Goal: Task Accomplishment & Management: Use online tool/utility

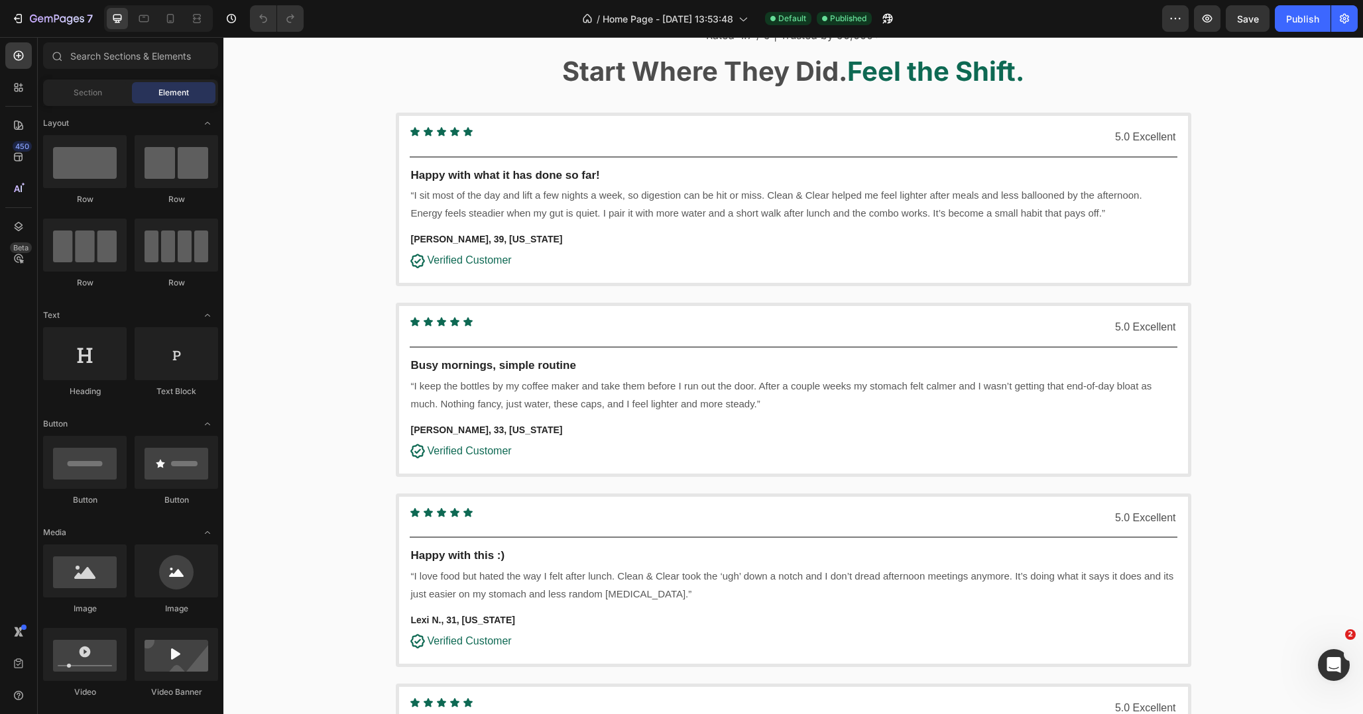
scroll to position [3238, 0]
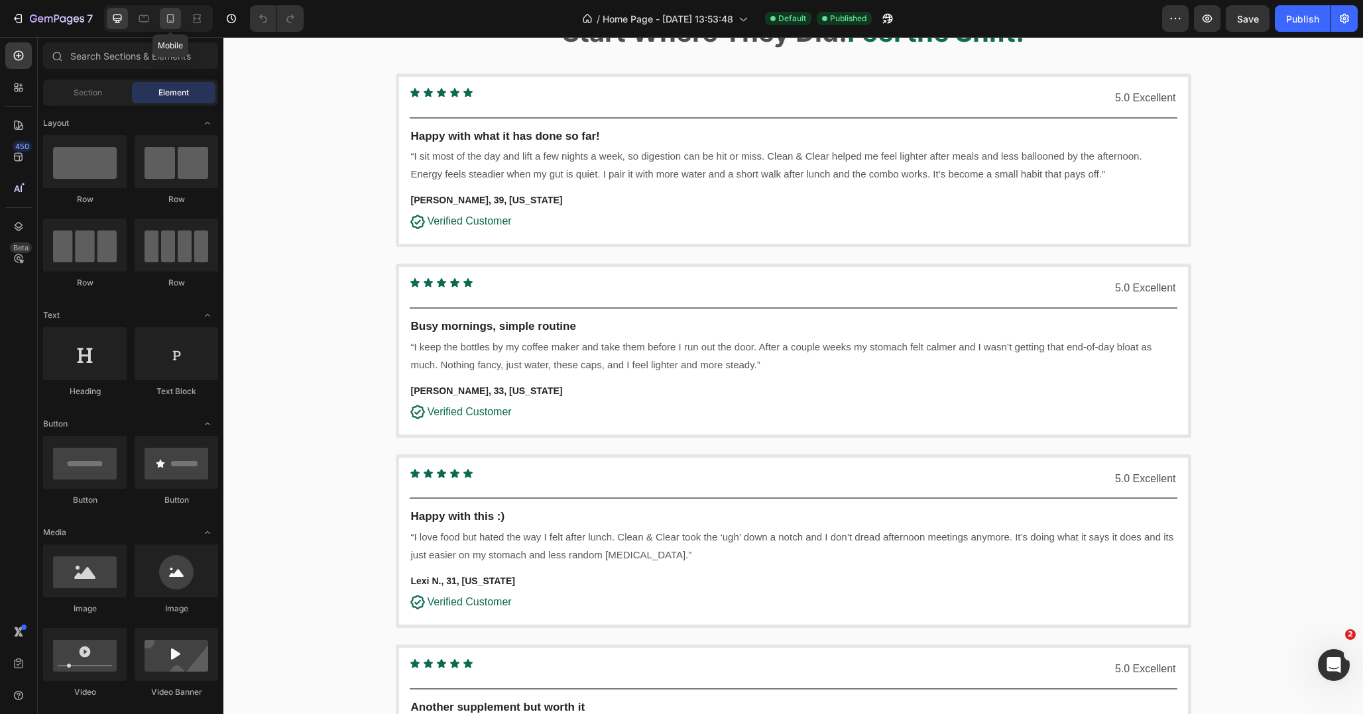
click at [166, 13] on icon at bounding box center [170, 18] width 13 height 13
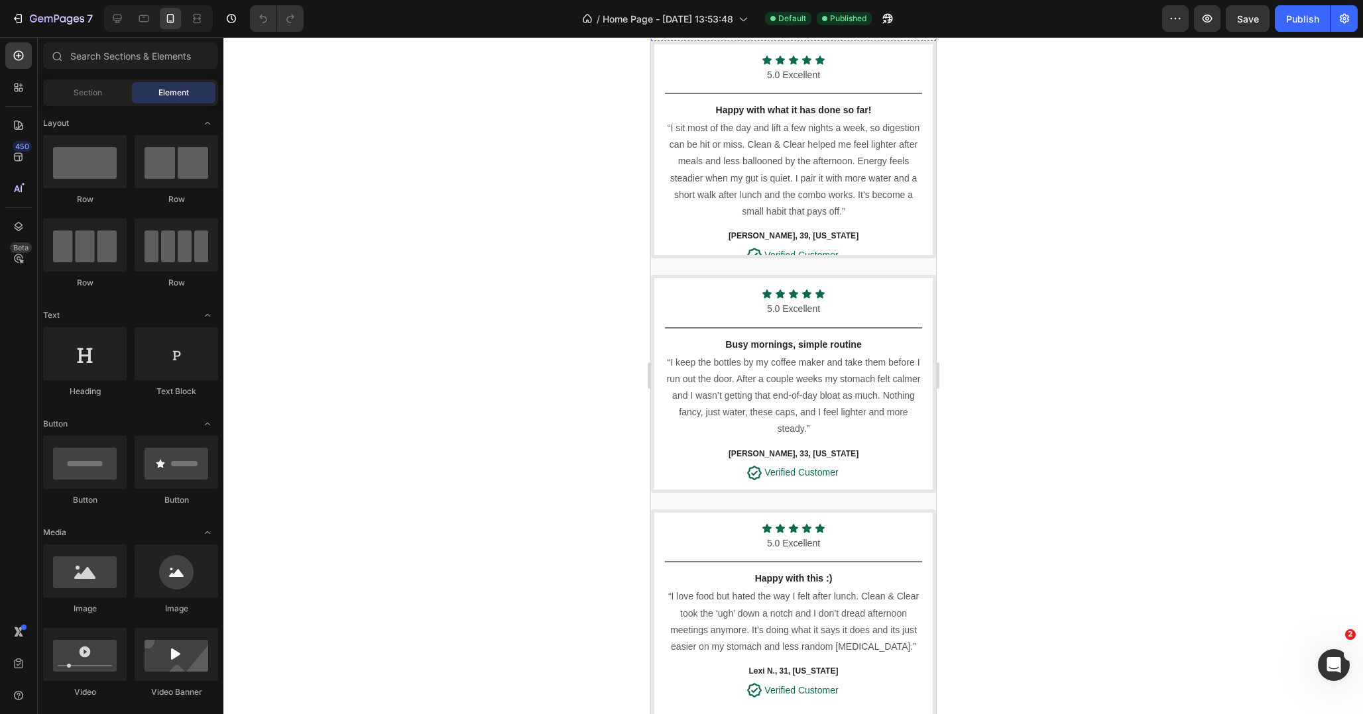
scroll to position [3719, 0]
click at [708, 243] on p "[PERSON_NAME], 39, [US_STATE]" at bounding box center [792, 238] width 255 height 15
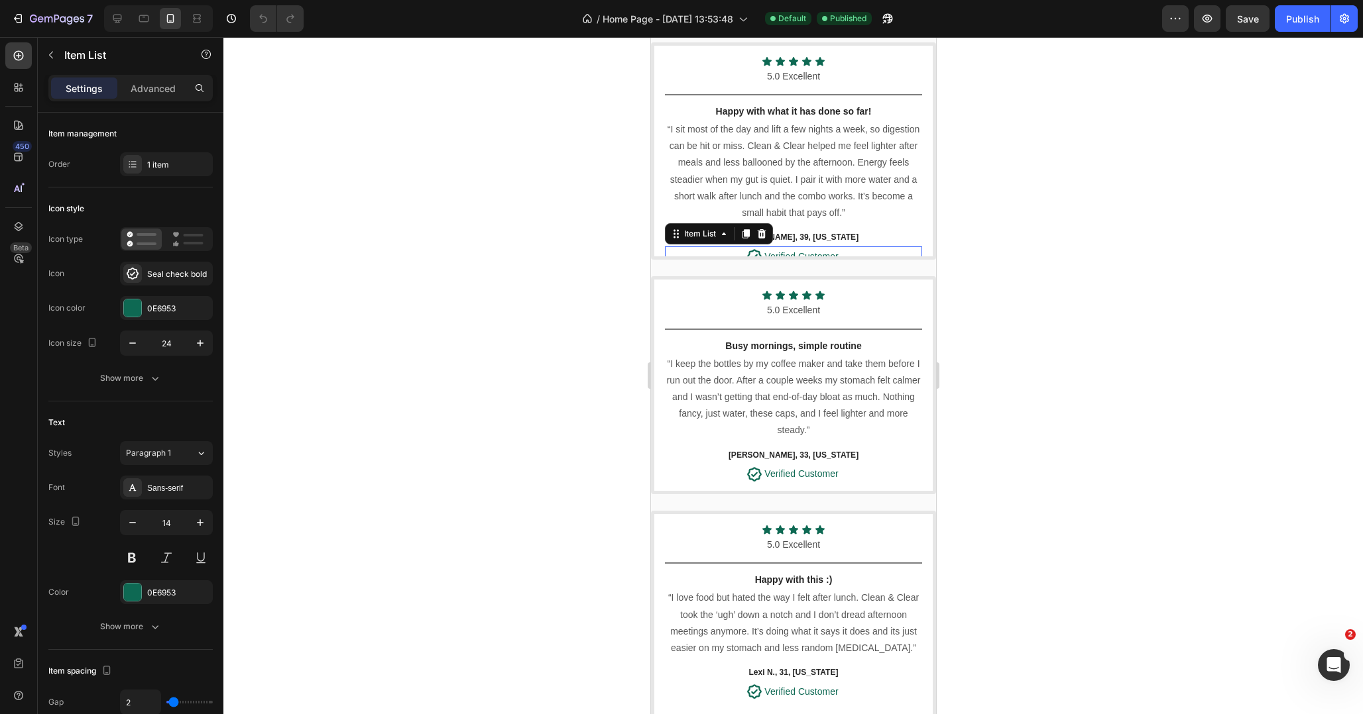
click at [683, 251] on div "Verified Customer" at bounding box center [792, 257] width 257 height 21
click at [758, 150] on p "“I sit most of the day and lift a few nights a week, so digestion can be hit or…" at bounding box center [792, 171] width 255 height 100
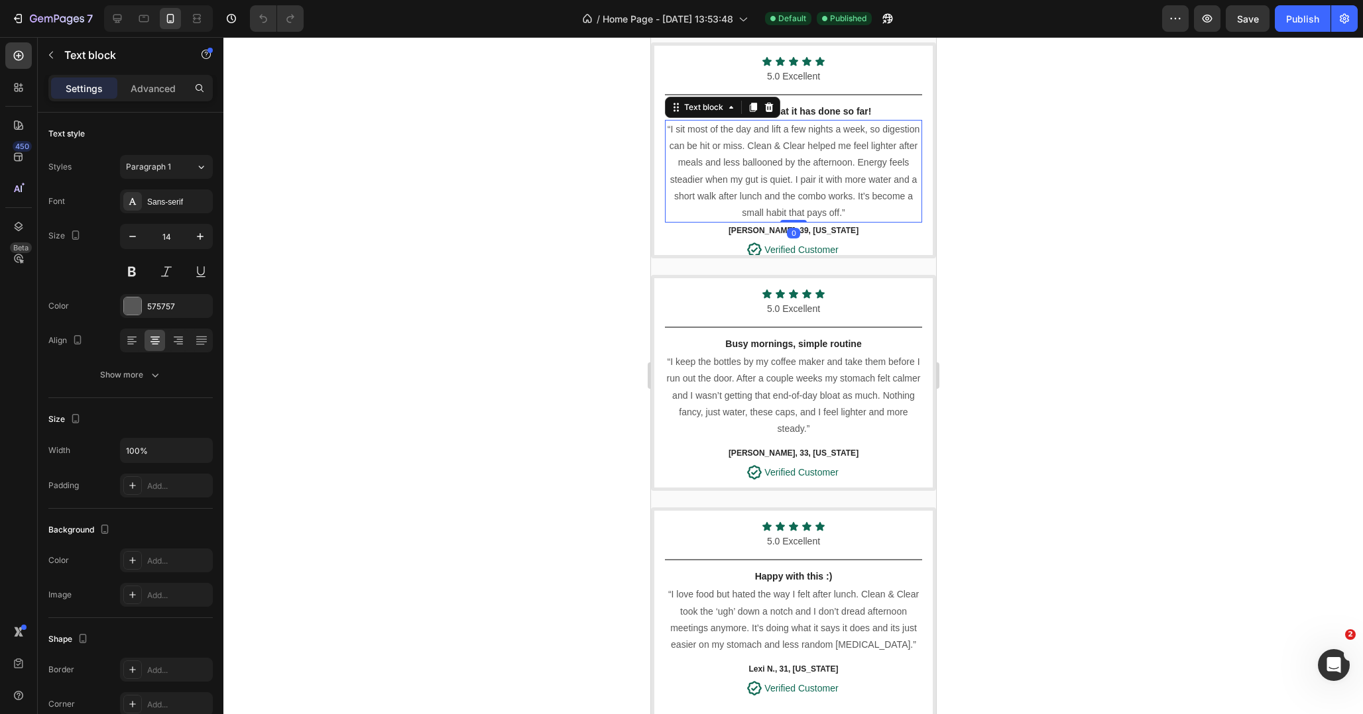
drag, startPoint x: 793, startPoint y: 227, endPoint x: 793, endPoint y: 213, distance: 13.9
click at [793, 213] on div "“I sit most of the day and lift a few nights a week, so digestion can be hit or…" at bounding box center [792, 171] width 257 height 103
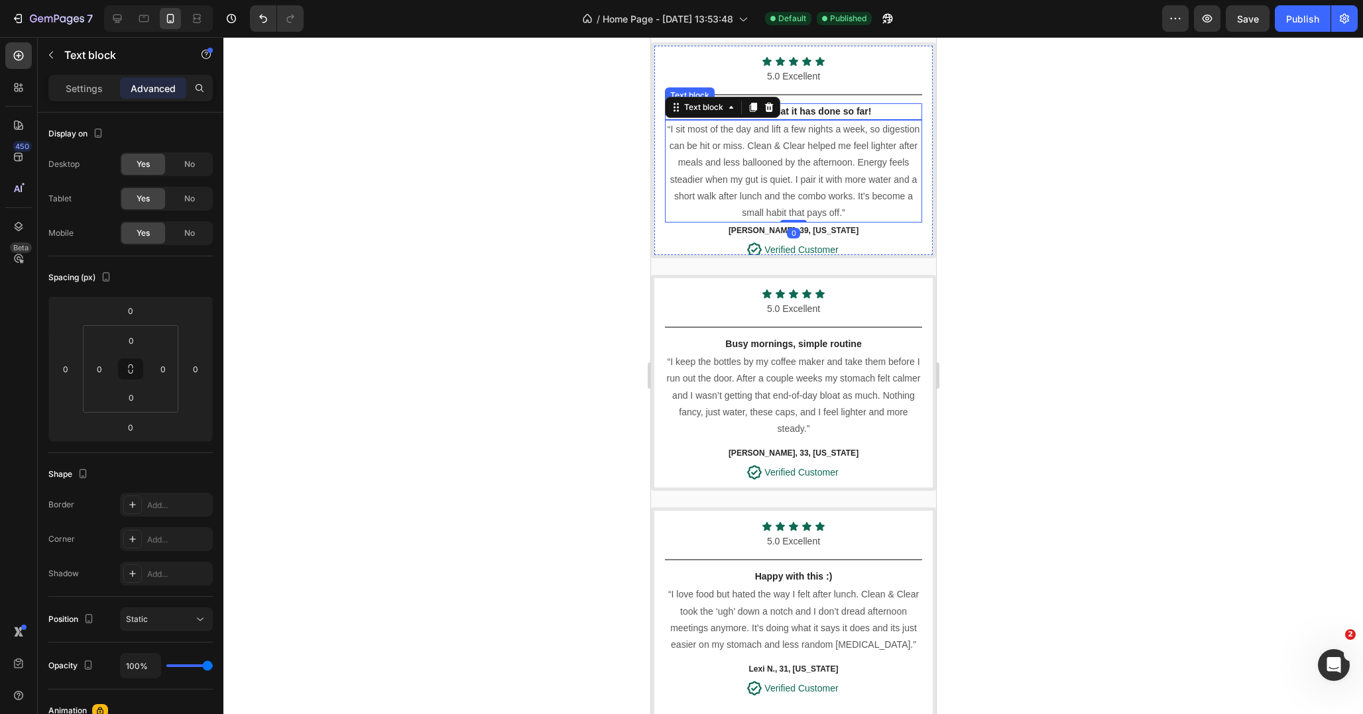
click at [823, 111] on p "Happy with what it has done so far!" at bounding box center [792, 112] width 255 height 14
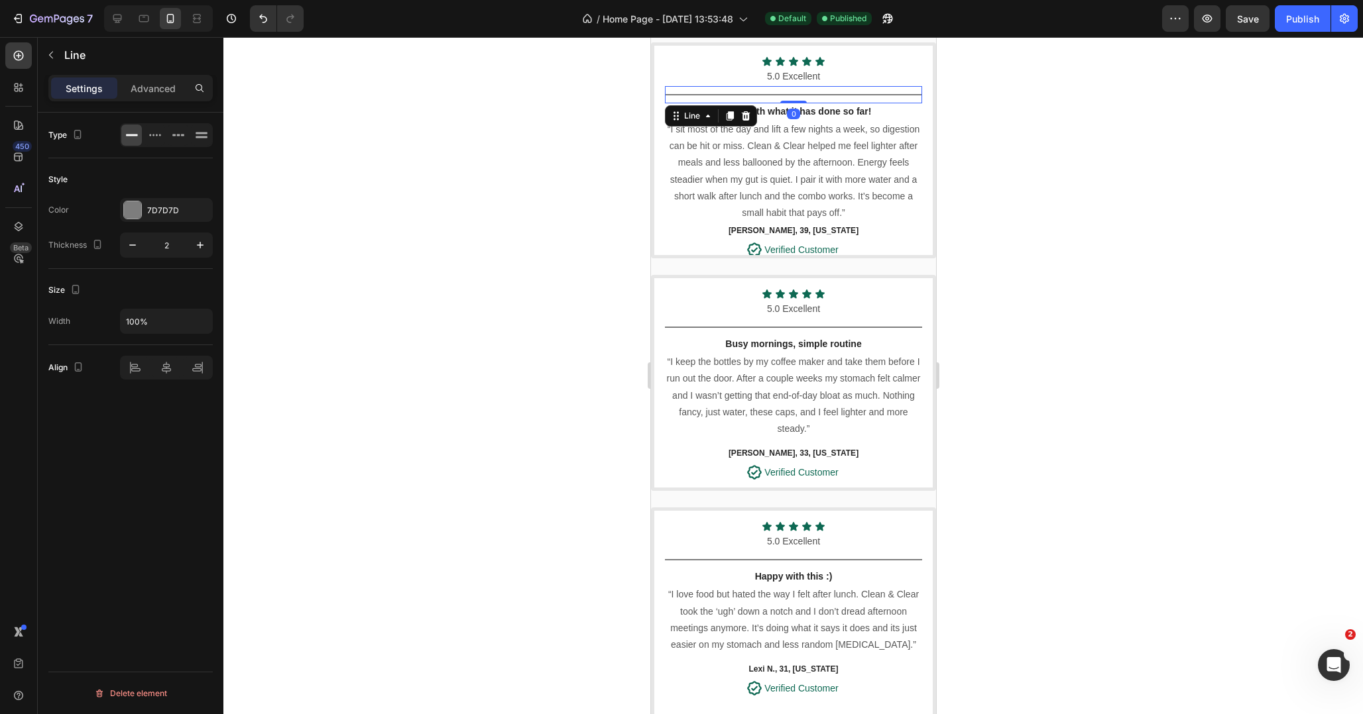
click at [823, 91] on div "Title Line 0" at bounding box center [792, 94] width 257 height 17
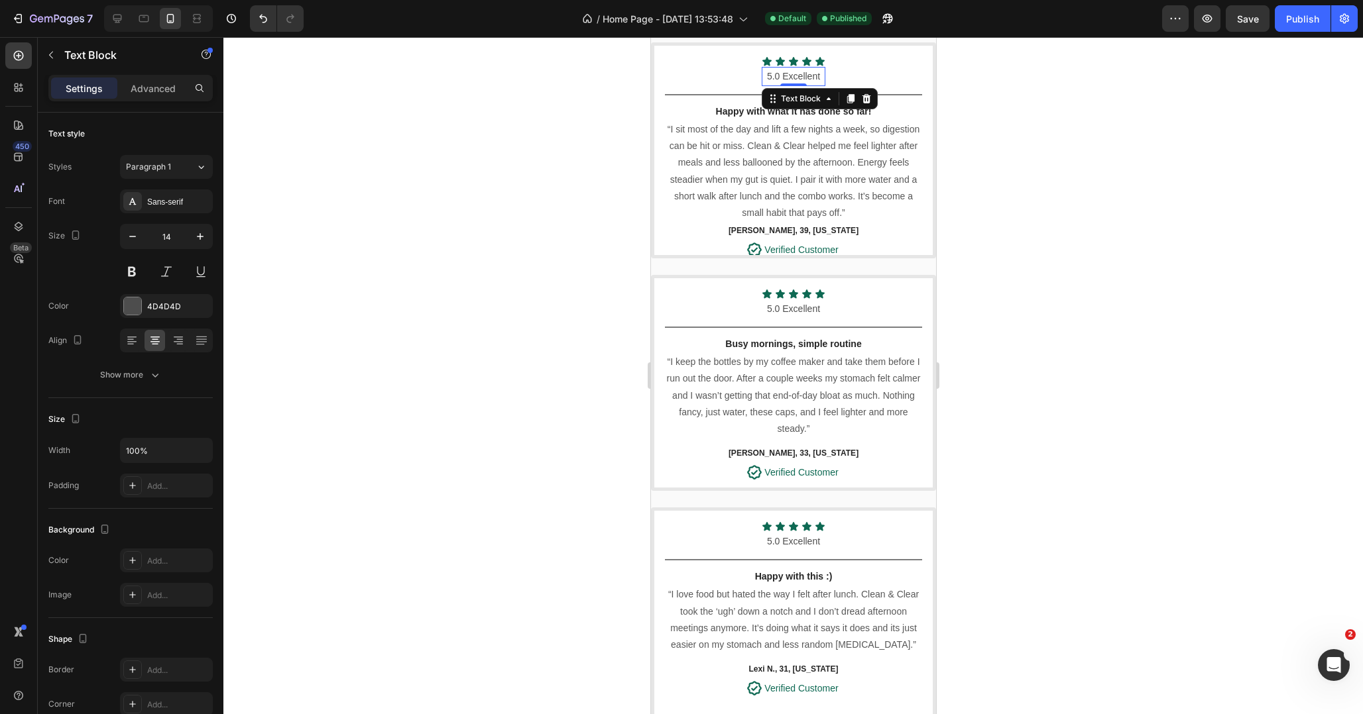
click at [789, 79] on p "5.0 Excellent" at bounding box center [792, 76] width 61 height 17
click at [821, 178] on p "“I sit most of the day and lift a few nights a week, so digestion can be hit or…" at bounding box center [792, 171] width 255 height 100
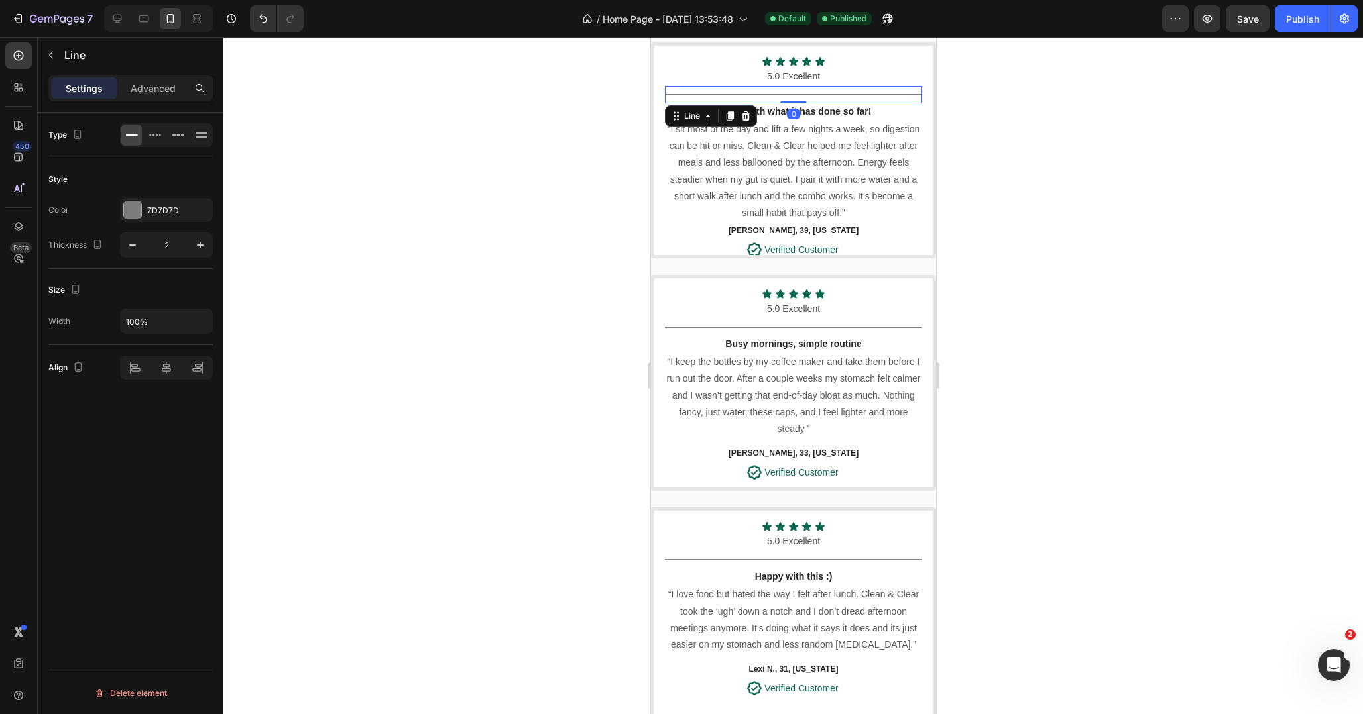
click at [834, 90] on div "Title Line 0" at bounding box center [792, 94] width 257 height 17
click at [154, 91] on p "Advanced" at bounding box center [153, 89] width 45 height 14
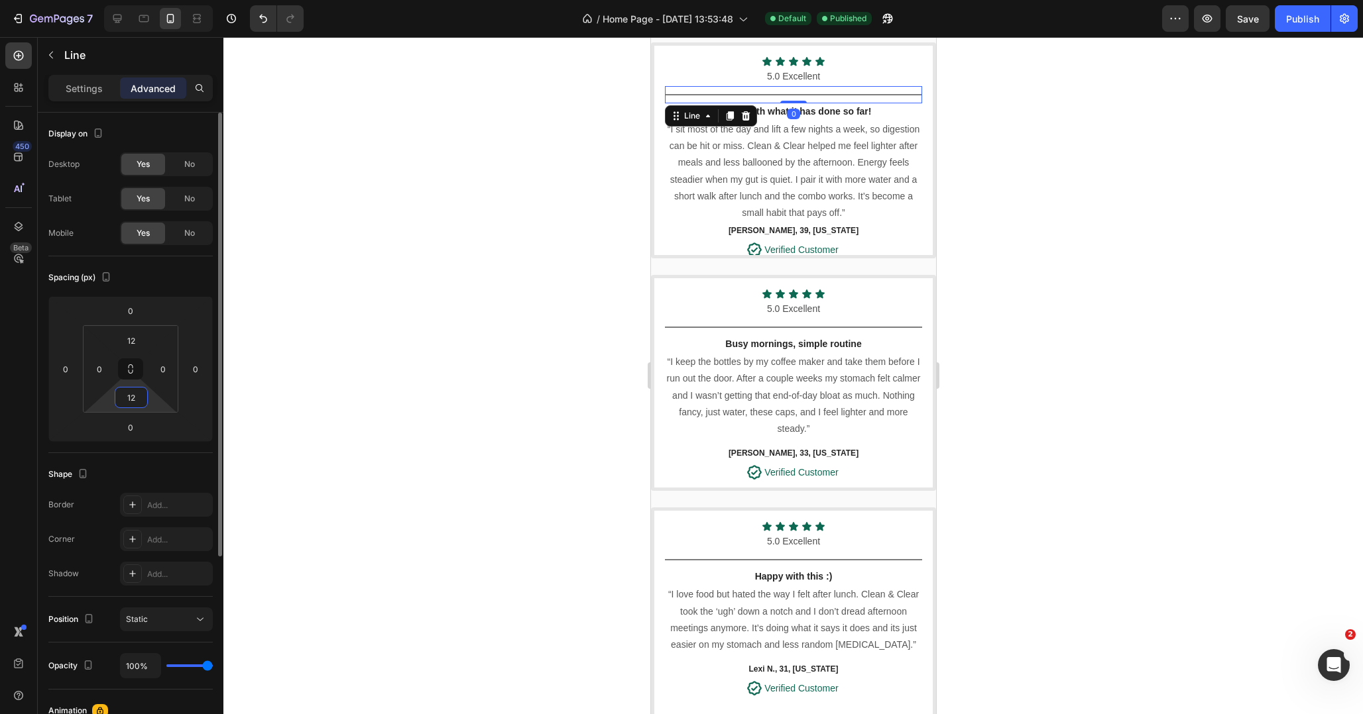
click at [133, 400] on input "12" at bounding box center [131, 398] width 27 height 20
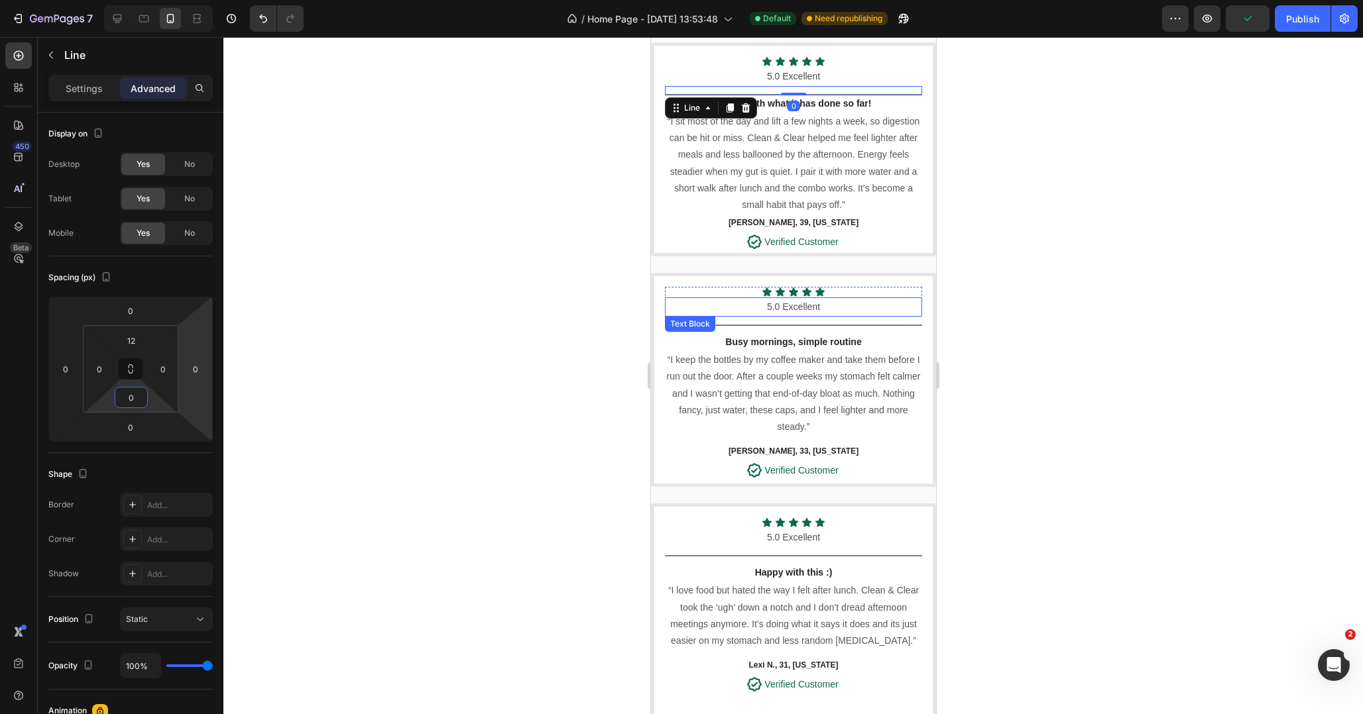
click at [1117, 159] on div at bounding box center [792, 375] width 1139 height 677
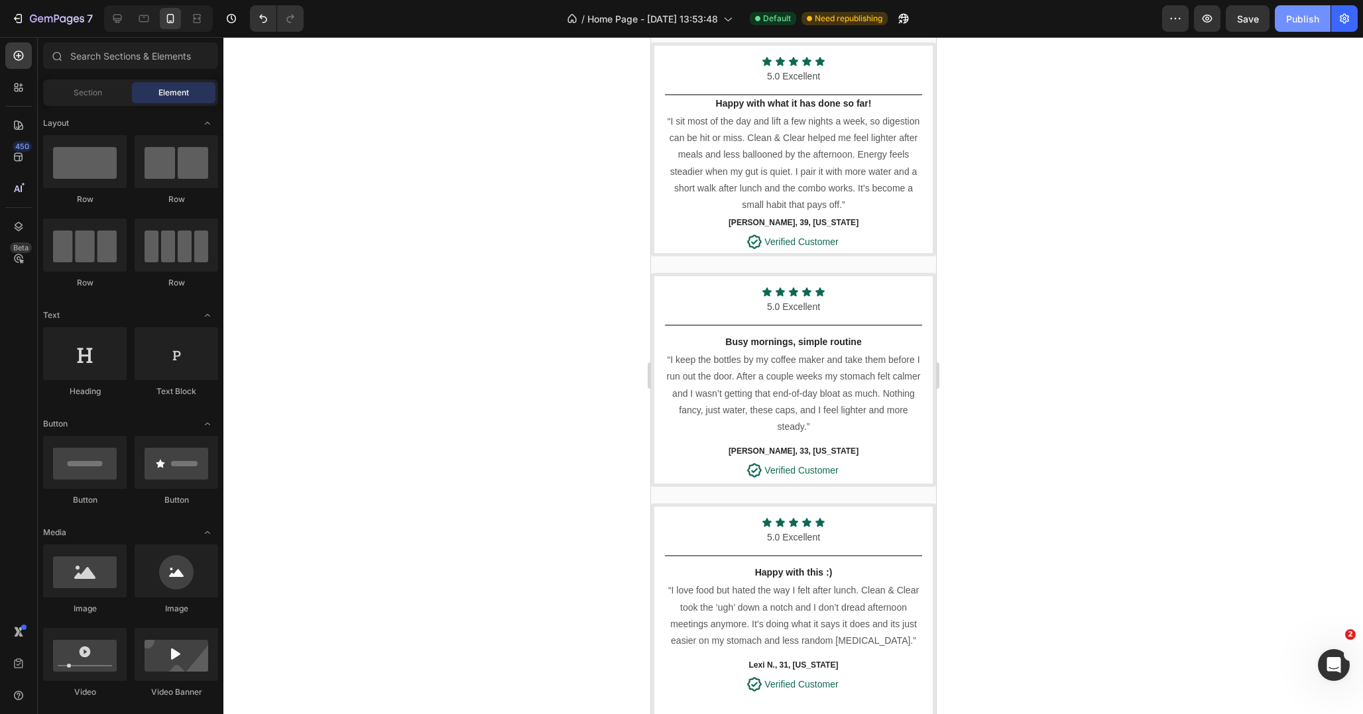
click at [1302, 15] on div "Publish" at bounding box center [1302, 19] width 33 height 14
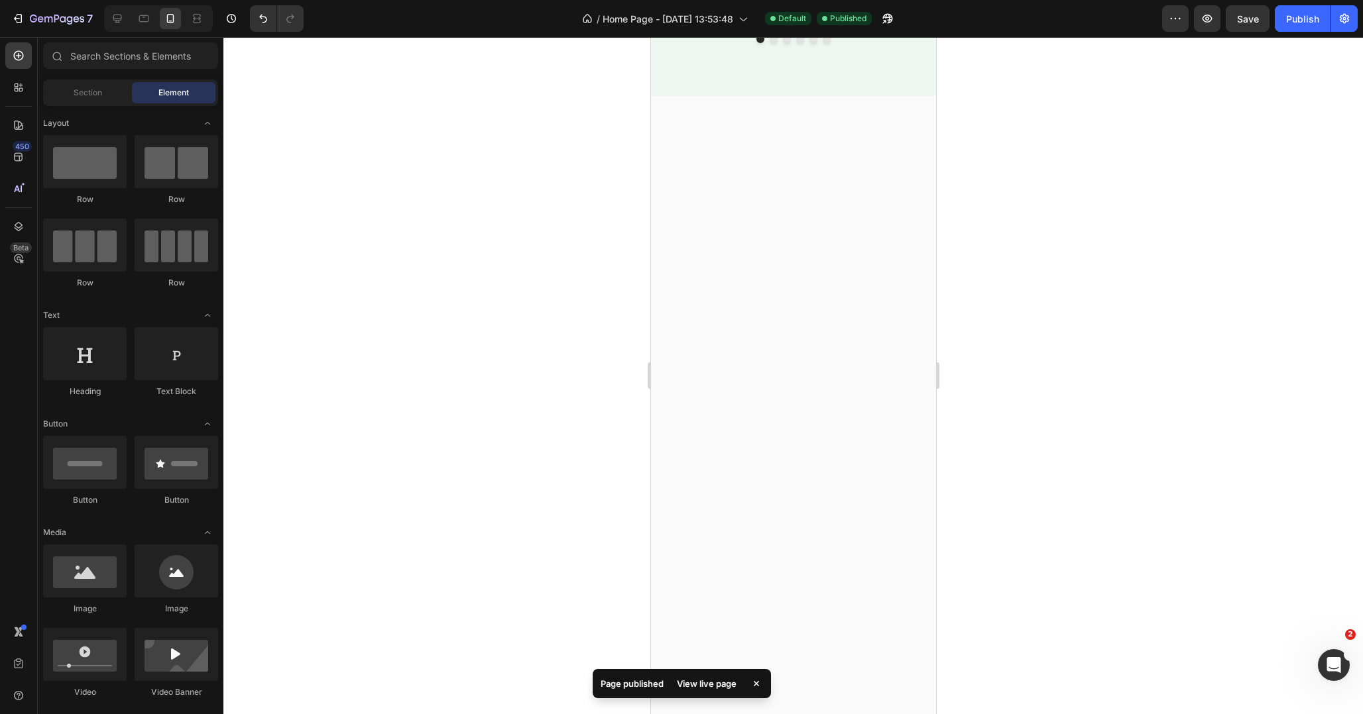
scroll to position [0, 0]
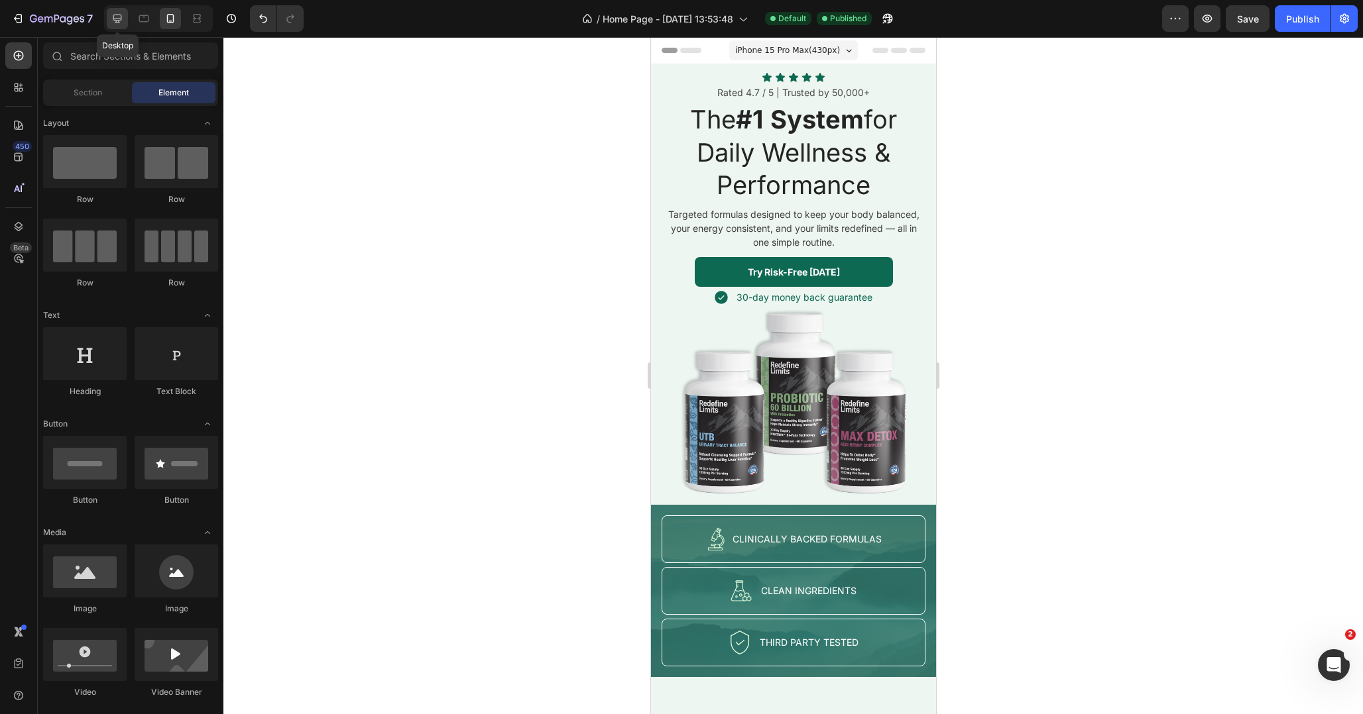
click at [110, 16] on div at bounding box center [117, 18] width 21 height 21
